Goal: Transaction & Acquisition: Book appointment/travel/reservation

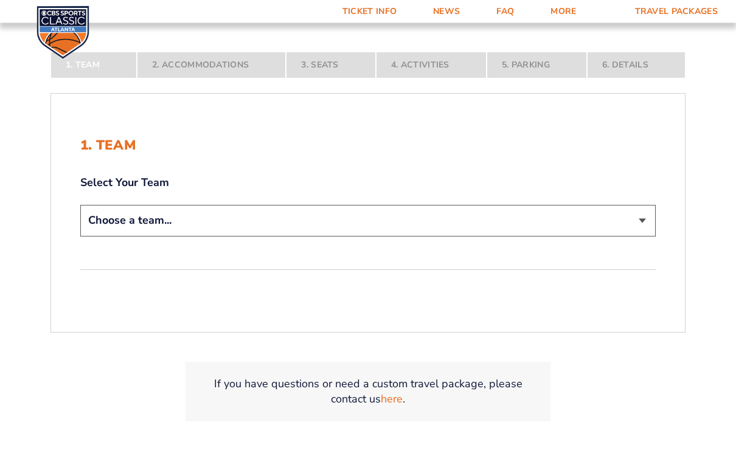
scroll to position [224, 0]
click at [638, 227] on select "Choose a team... [US_STATE] Wildcats [US_STATE] State Buckeyes [US_STATE] Tar H…" at bounding box center [367, 221] width 575 height 31
select select "12756"
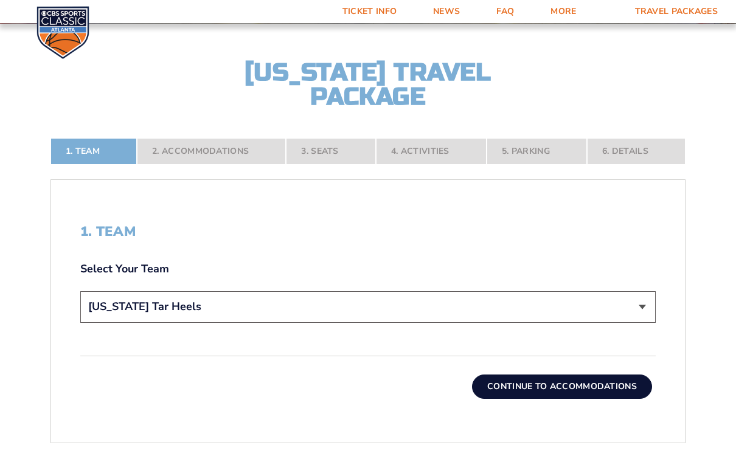
click at [604, 395] on button "Continue To Accommodations" at bounding box center [562, 387] width 180 height 24
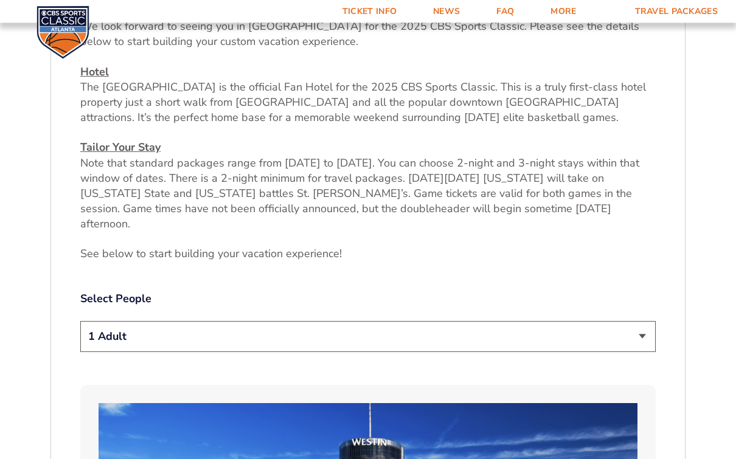
scroll to position [466, 0]
click at [646, 329] on select "1 Adult 2 Adults 3 Adults 4 Adults 2 Adults + 1 Child 2 Adults + 2 Children 2 A…" at bounding box center [367, 336] width 575 height 31
select select "3 Adults"
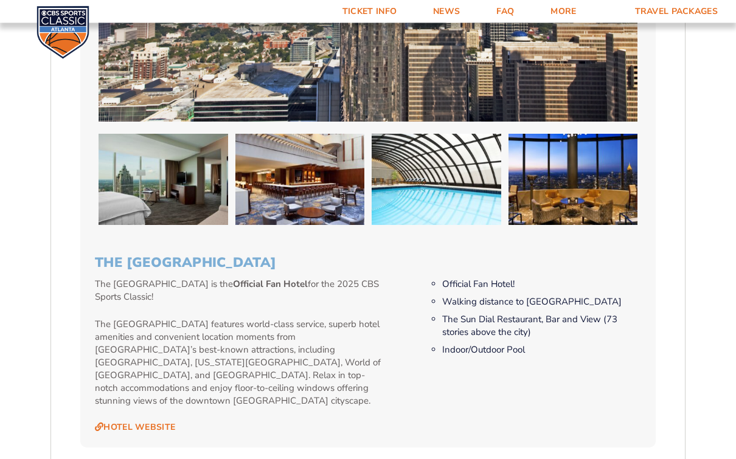
scroll to position [1051, 0]
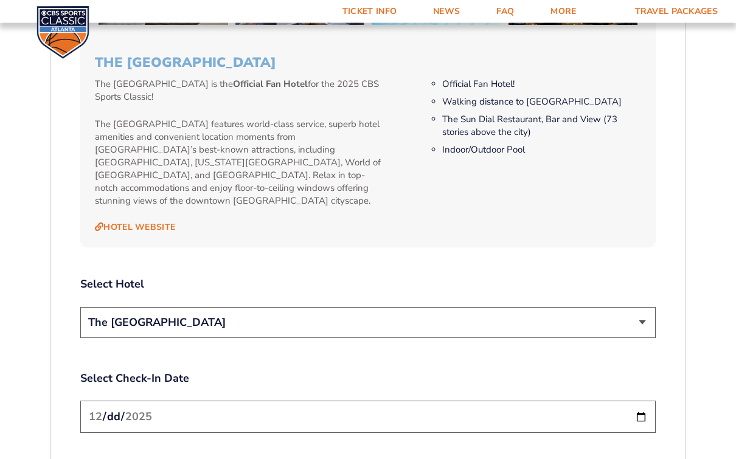
click at [643, 308] on select "The [GEOGRAPHIC_DATA]" at bounding box center [367, 323] width 575 height 31
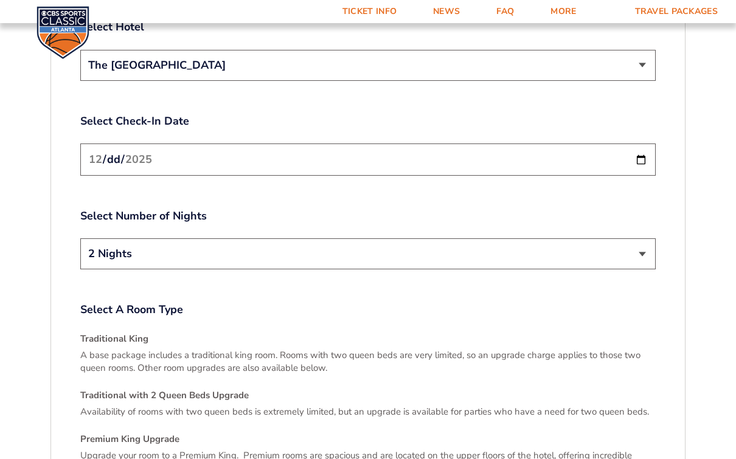
scroll to position [1509, 0]
click at [639, 238] on select "2 Nights 3 Nights" at bounding box center [367, 253] width 575 height 31
select select "3 Nights"
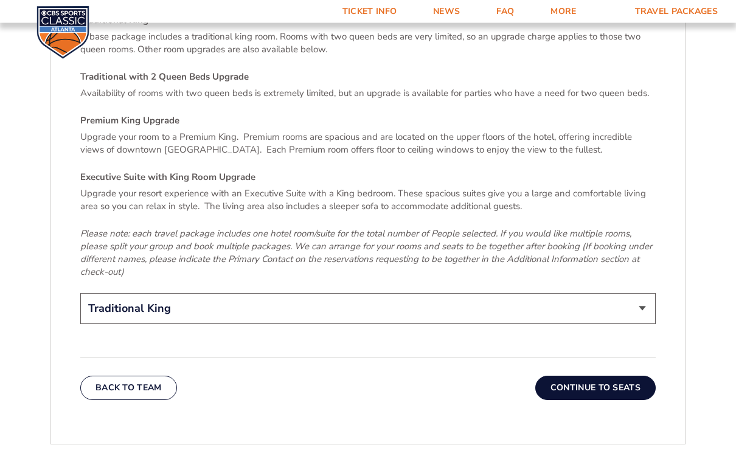
click at [634, 294] on select "Traditional King Traditional with 2 Queen Beds Upgrade (+$45 per night) Premium…" at bounding box center [367, 309] width 575 height 31
select select "Traditional with 2 Queen Beds Upgrade"
click at [625, 376] on button "Continue To Seats" at bounding box center [595, 388] width 120 height 24
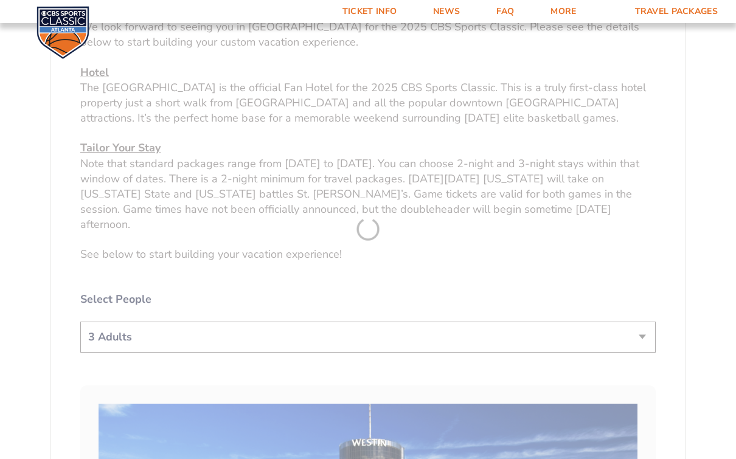
scroll to position [227, 0]
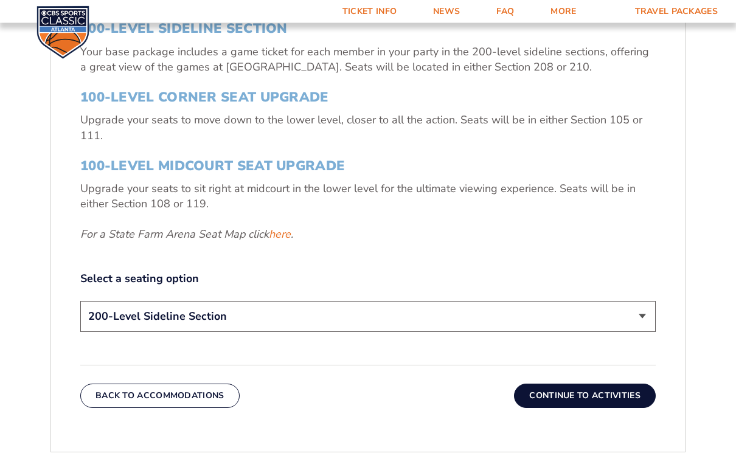
click at [634, 327] on select "200-Level Sideline Section 100-Level Corner Seat Upgrade (+$120 per person) 100…" at bounding box center [367, 317] width 575 height 31
select select "100-Level Corner Seat Upgrade"
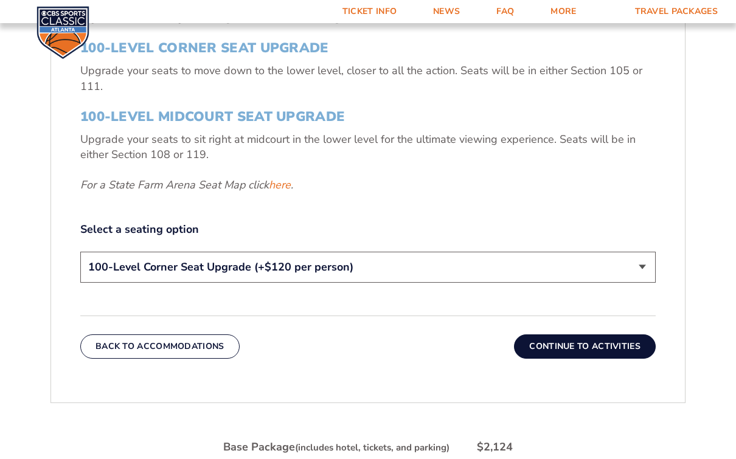
click at [616, 359] on button "Continue To Activities" at bounding box center [585, 346] width 142 height 24
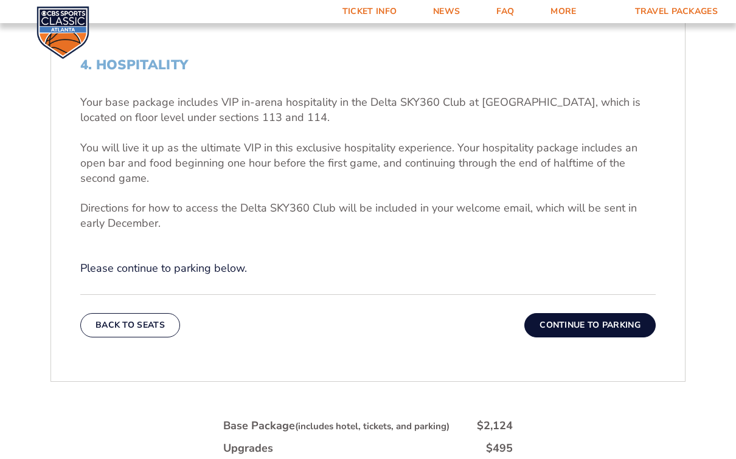
scroll to position [390, 0]
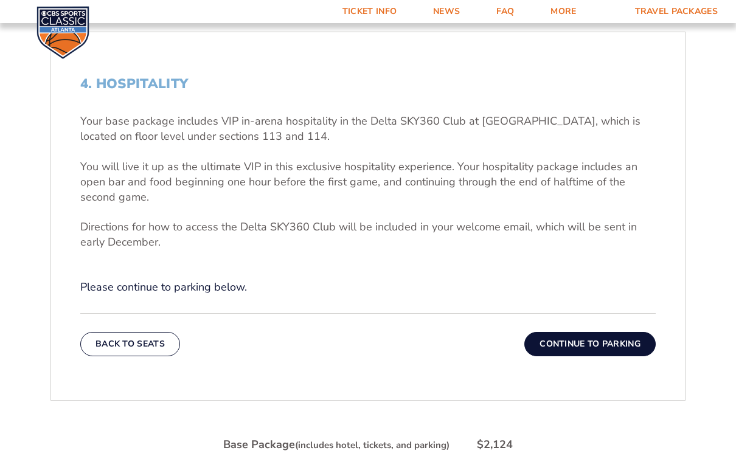
click at [615, 351] on button "Continue To Parking" at bounding box center [589, 344] width 131 height 24
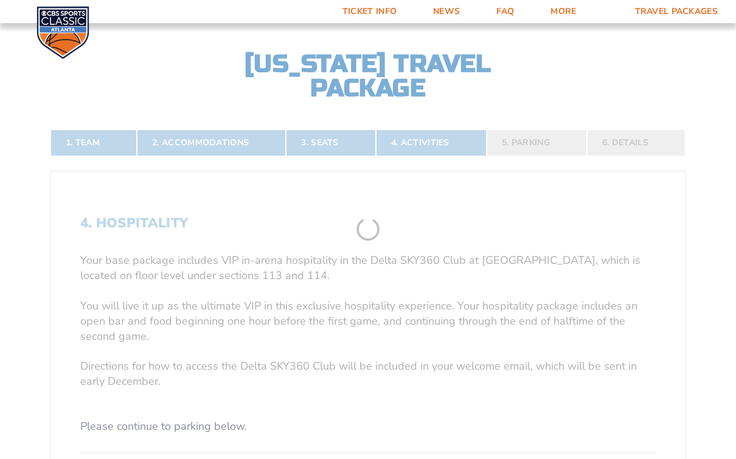
scroll to position [227, 0]
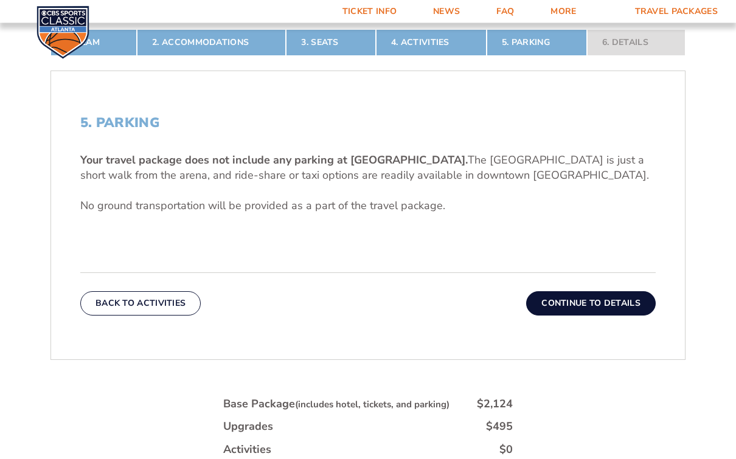
click at [619, 305] on button "Continue To Details" at bounding box center [591, 304] width 130 height 24
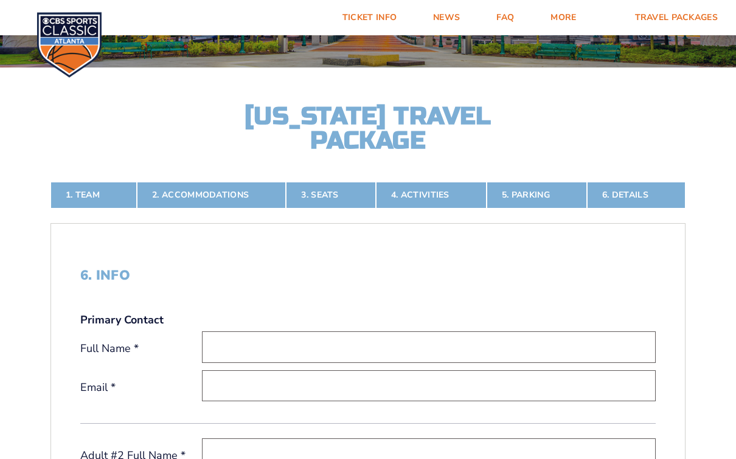
scroll to position [0, 0]
